Goal: Information Seeking & Learning: Learn about a topic

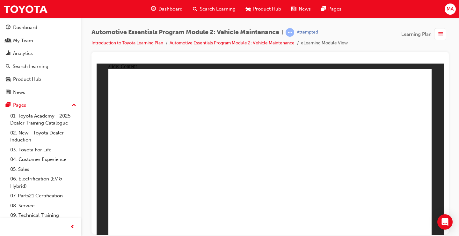
radio input "true"
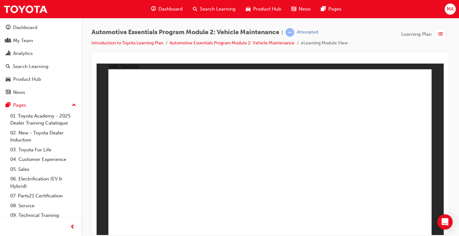
radio input "true"
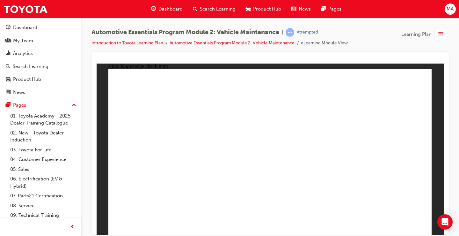
drag, startPoint x: 421, startPoint y: 220, endPoint x: 410, endPoint y: 223, distance: 11.9
radio input "true"
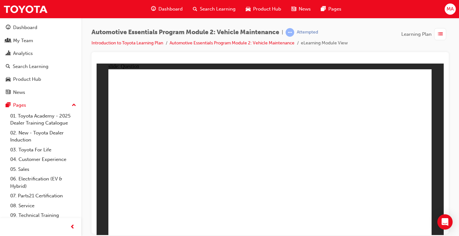
radio input "true"
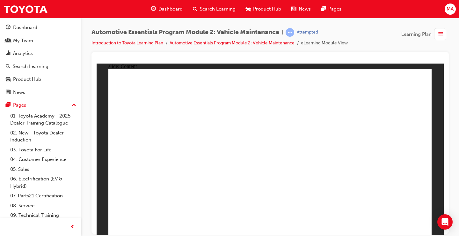
drag, startPoint x: 289, startPoint y: 186, endPoint x: 268, endPoint y: 205, distance: 28.7
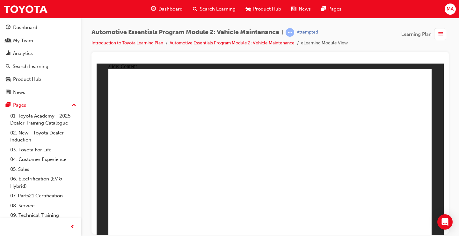
radio input "true"
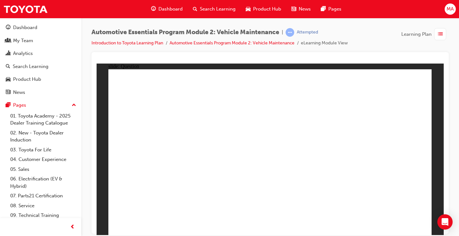
radio input "true"
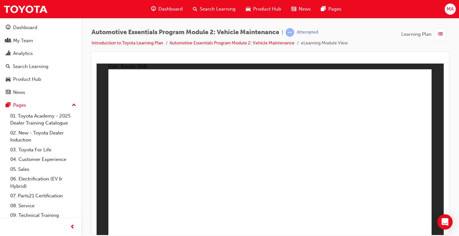
drag, startPoint x: 259, startPoint y: 127, endPoint x: 530, endPoint y: 124, distance: 271.1
